Goal: Information Seeking & Learning: Learn about a topic

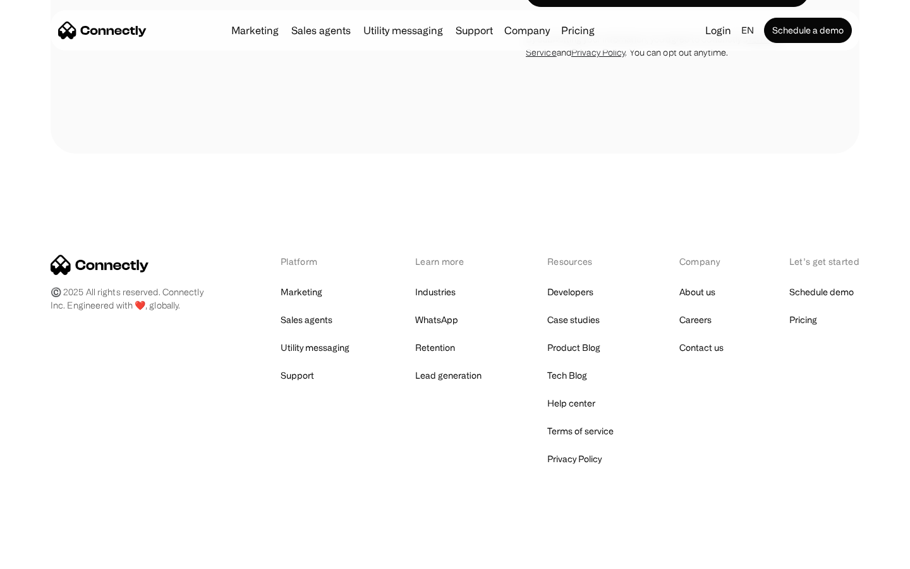
scroll to position [4253, 0]
